Goal: Task Accomplishment & Management: Manage account settings

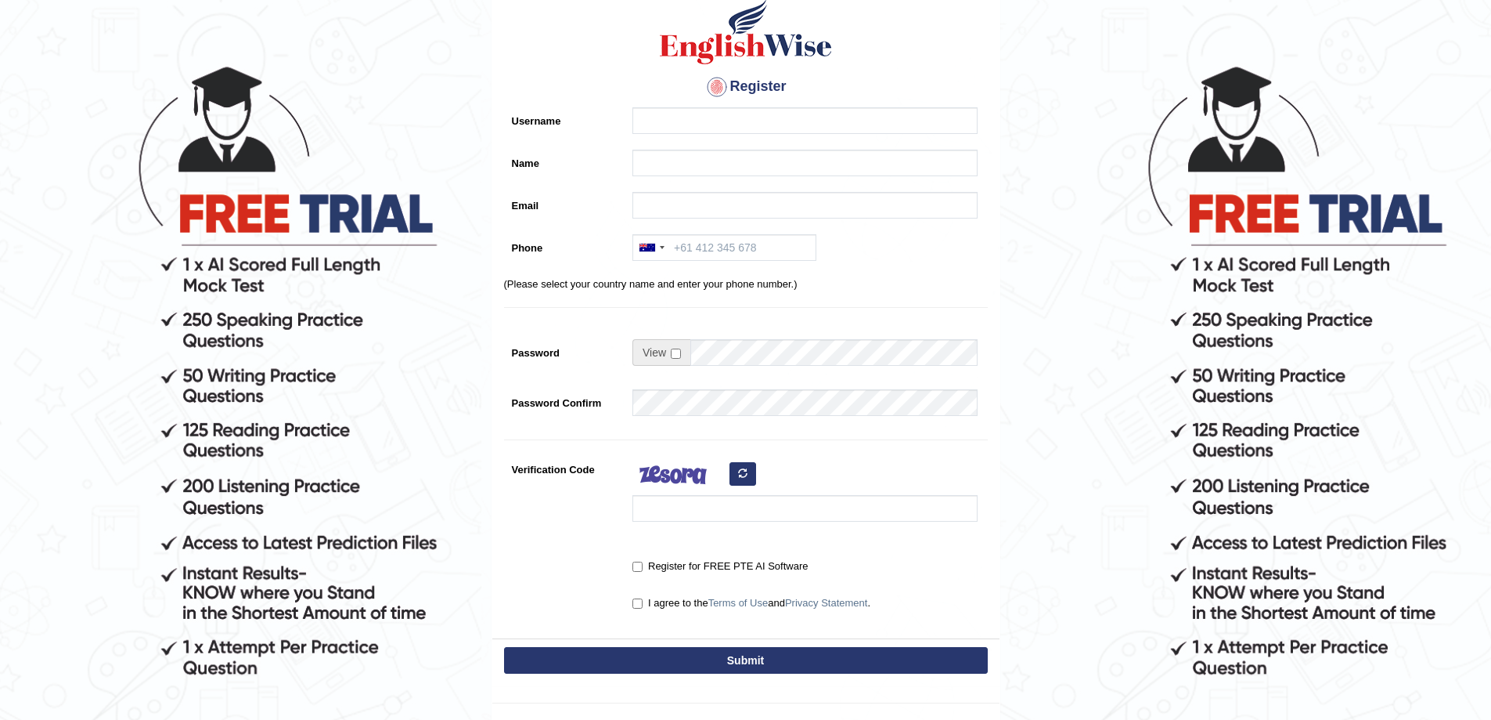
scroll to position [199, 0]
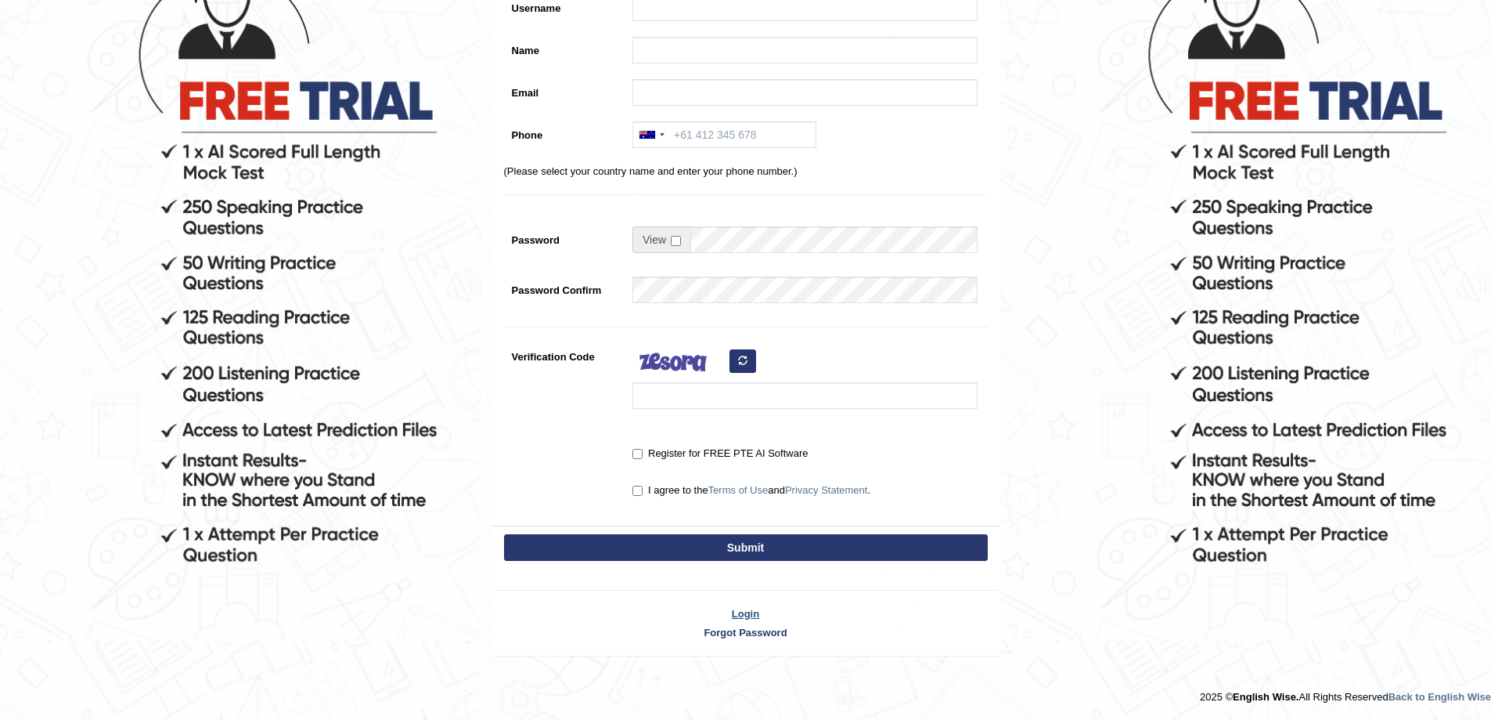
click at [751, 606] on link "Login" at bounding box center [745, 613] width 507 height 15
click at [743, 617] on link "Login" at bounding box center [745, 613] width 507 height 15
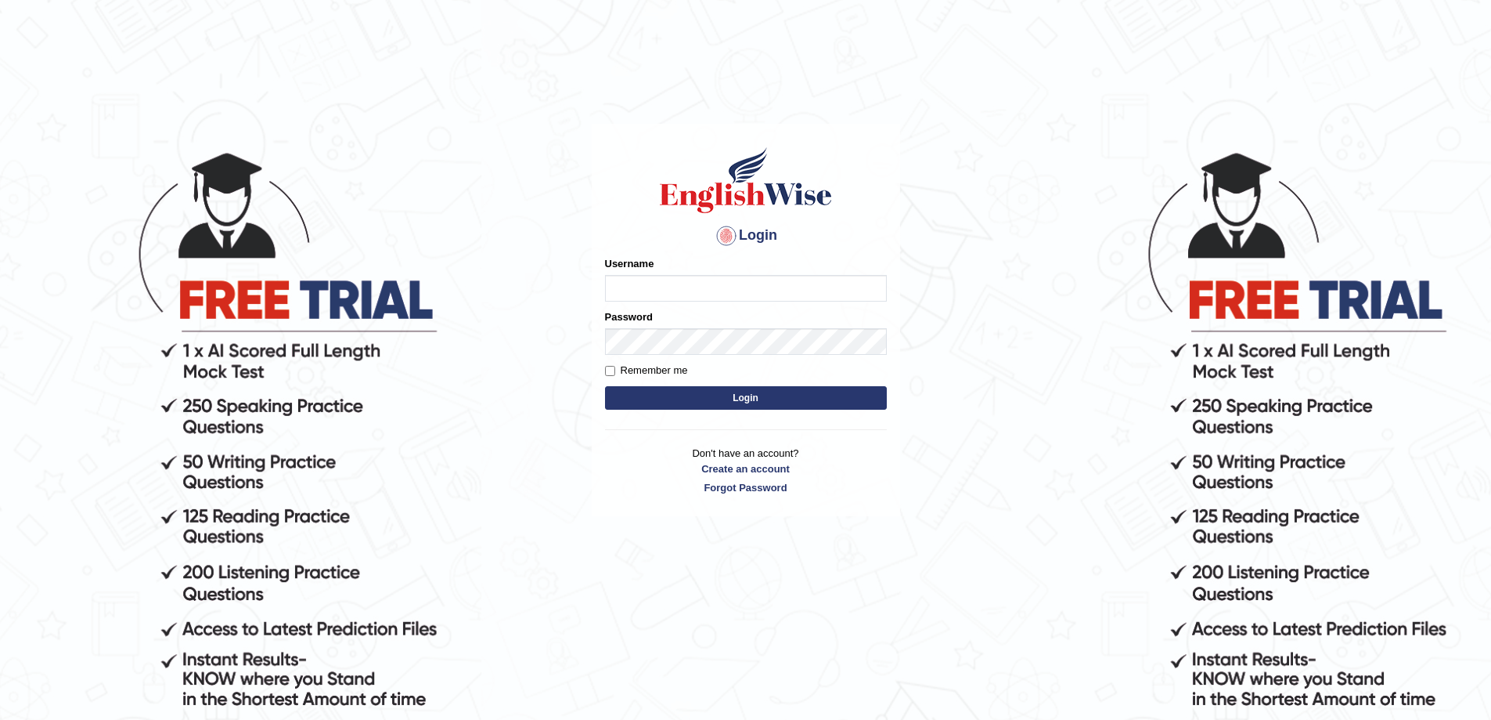
drag, startPoint x: 669, startPoint y: 298, endPoint x: 657, endPoint y: 294, distance: 12.2
click at [657, 294] on input "Username" at bounding box center [746, 288] width 282 height 27
type input "Avirmed"
click at [605, 386] on button "Login" at bounding box center [746, 397] width 282 height 23
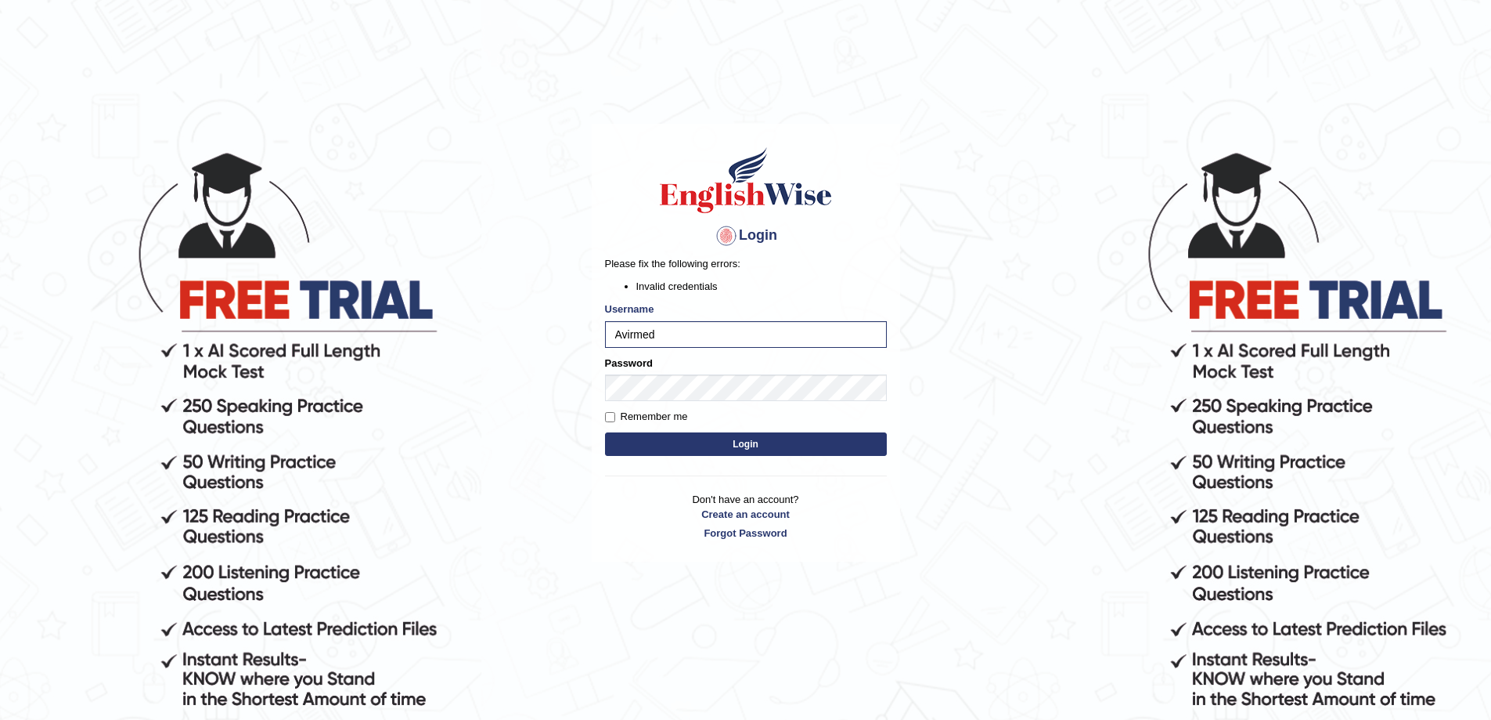
click at [651, 433] on button "Login" at bounding box center [746, 443] width 282 height 23
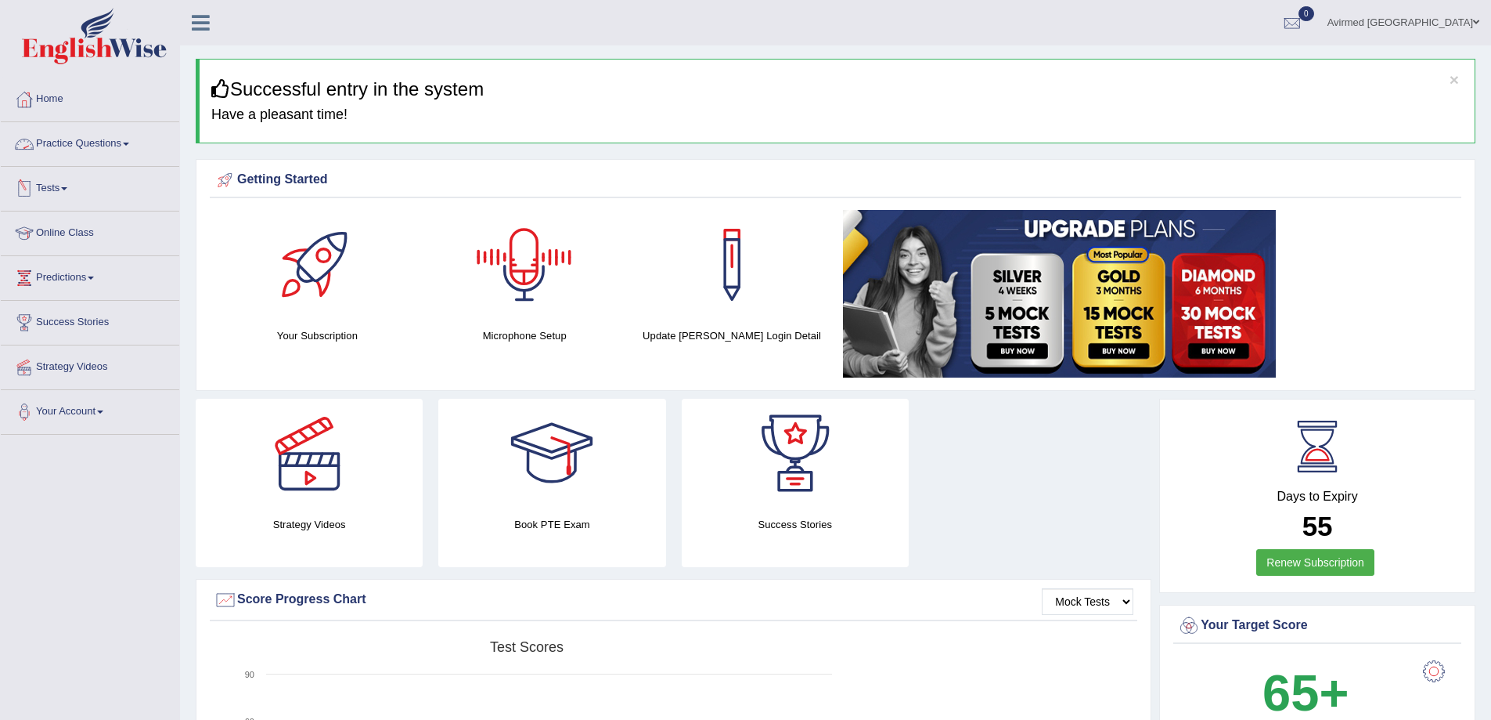
click at [67, 188] on span at bounding box center [64, 188] width 6 height 3
